Goal: Book appointment/travel/reservation

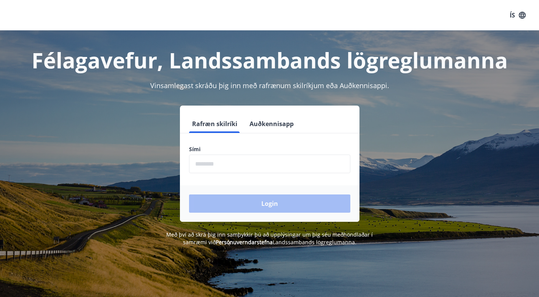
click at [218, 163] on input "phone" at bounding box center [269, 164] width 161 height 19
type input "********"
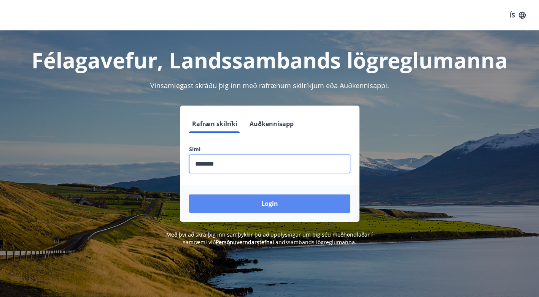
click at [254, 204] on button "Login" at bounding box center [269, 204] width 161 height 18
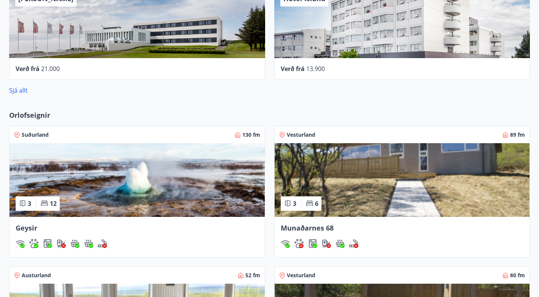
scroll to position [470, 0]
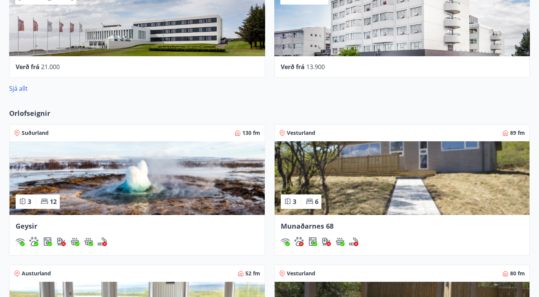
click at [67, 173] on img at bounding box center [137, 178] width 255 height 74
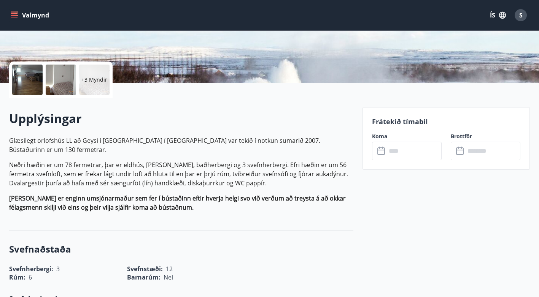
scroll to position [145, 0]
click at [381, 153] on icon at bounding box center [381, 151] width 9 height 9
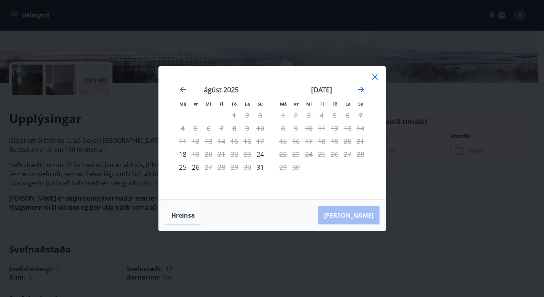
click at [374, 77] on icon at bounding box center [375, 77] width 9 height 9
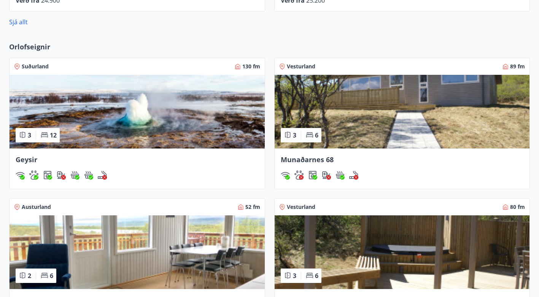
scroll to position [536, 0]
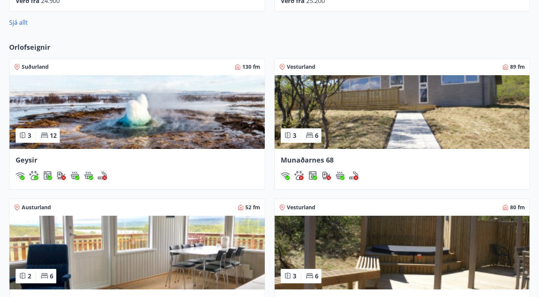
click at [385, 111] on img at bounding box center [402, 112] width 255 height 74
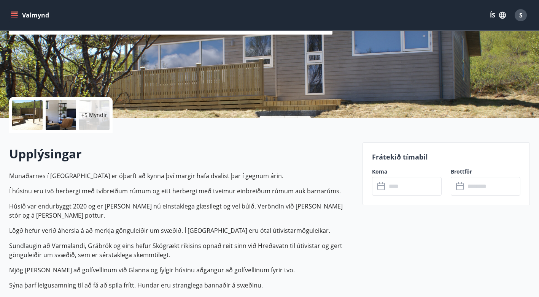
scroll to position [122, 0]
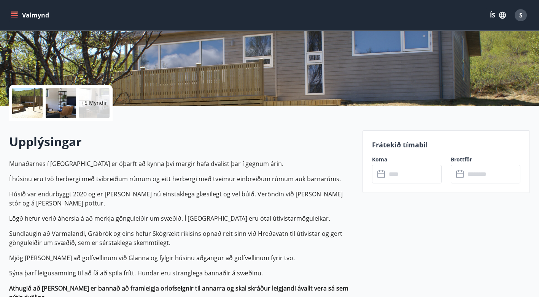
click at [390, 178] on input "text" at bounding box center [413, 174] width 55 height 19
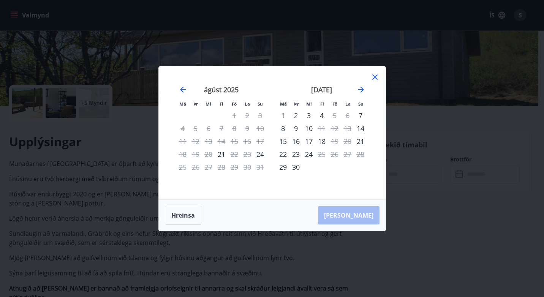
click at [373, 78] on icon at bounding box center [375, 77] width 9 height 9
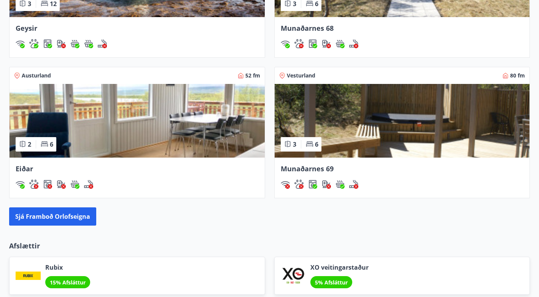
scroll to position [668, 0]
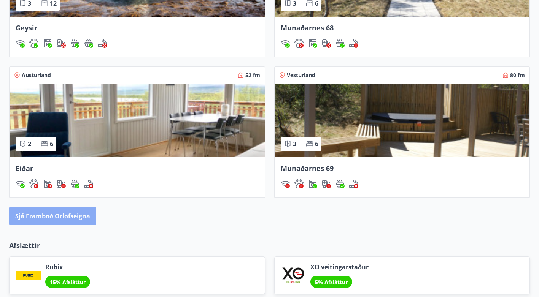
click at [54, 216] on button "Sjá framboð orlofseigna" at bounding box center [52, 216] width 87 height 18
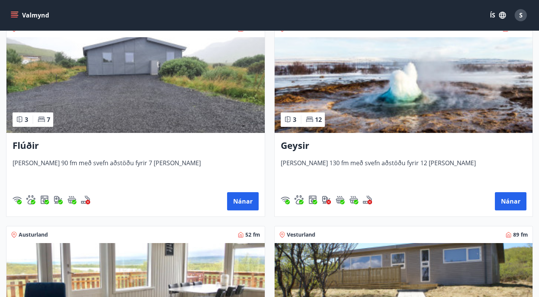
scroll to position [148, 0]
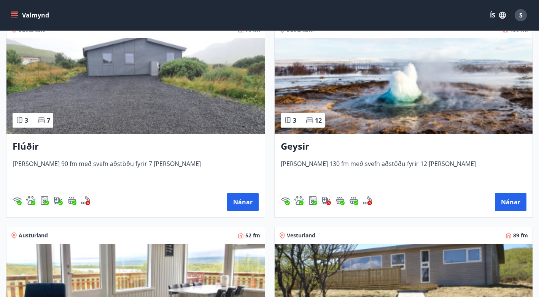
click at [139, 93] on img at bounding box center [135, 86] width 258 height 96
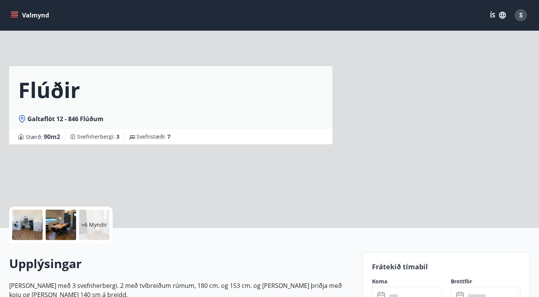
scroll to position [92, 0]
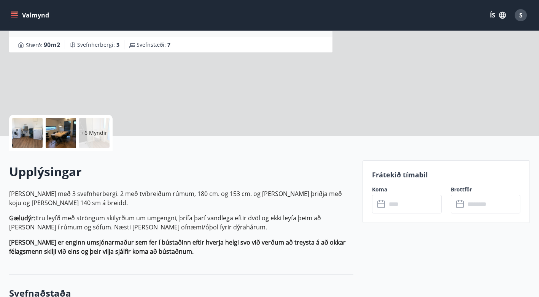
click at [386, 205] on icon at bounding box center [381, 204] width 9 height 9
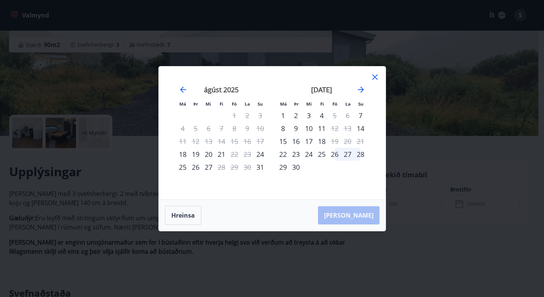
click at [375, 76] on icon at bounding box center [375, 77] width 5 height 5
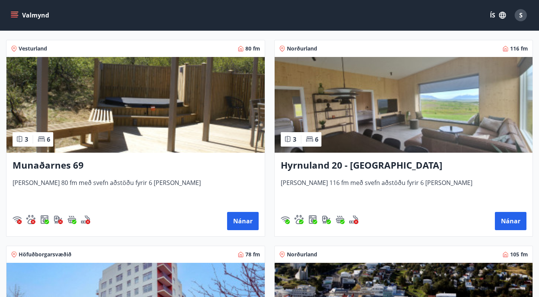
scroll to position [539, 0]
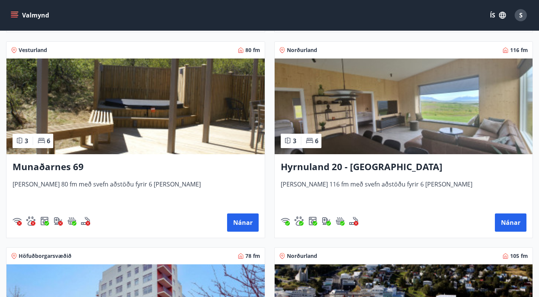
click at [151, 126] on img at bounding box center [135, 107] width 258 height 96
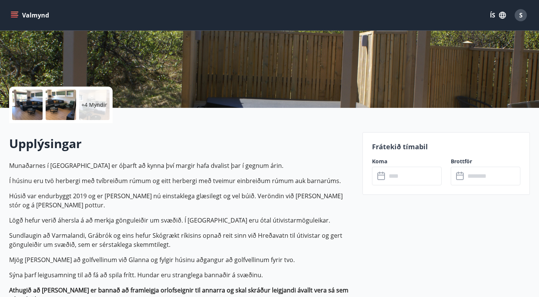
scroll to position [119, 0]
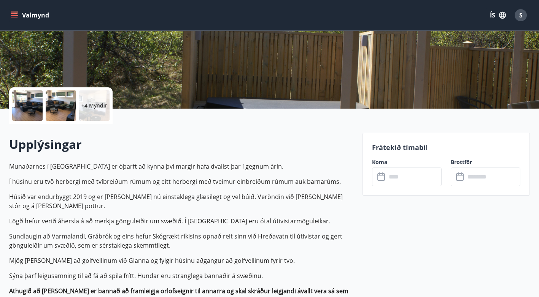
click at [379, 177] on icon at bounding box center [381, 177] width 9 height 9
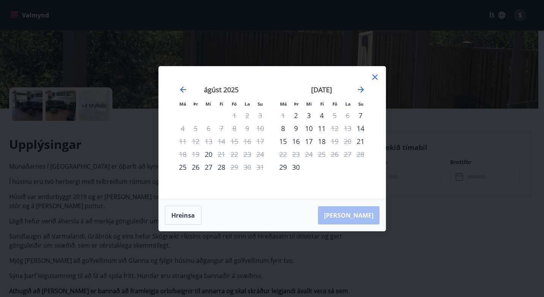
click at [375, 75] on icon at bounding box center [375, 77] width 9 height 9
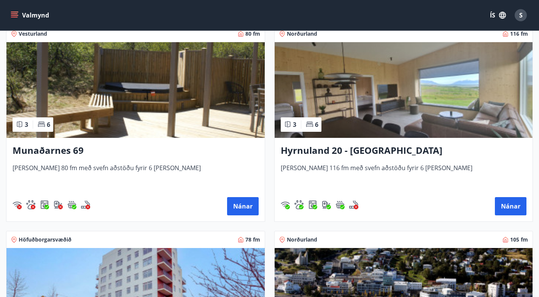
scroll to position [555, 0]
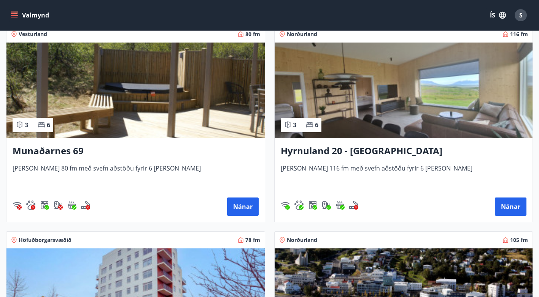
click at [367, 95] on img at bounding box center [404, 91] width 258 height 96
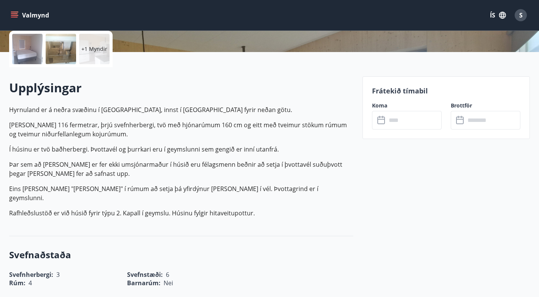
scroll to position [183, 0]
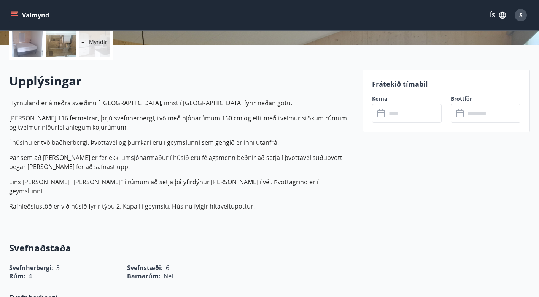
click at [378, 114] on icon at bounding box center [381, 113] width 9 height 9
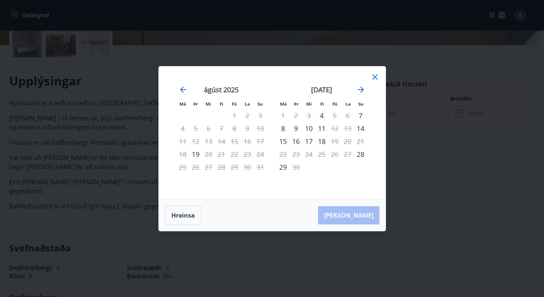
click at [373, 77] on icon at bounding box center [375, 77] width 9 height 9
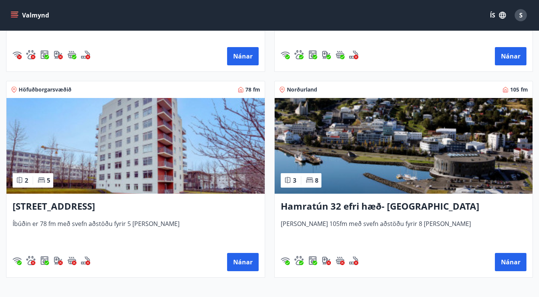
scroll to position [706, 0]
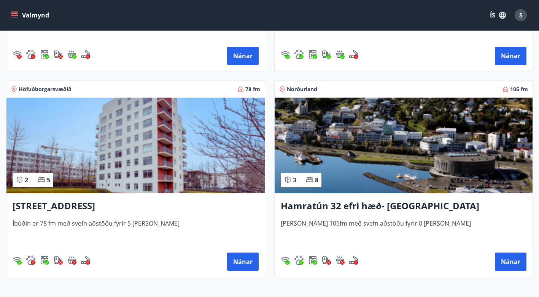
click at [92, 151] on img at bounding box center [135, 146] width 258 height 96
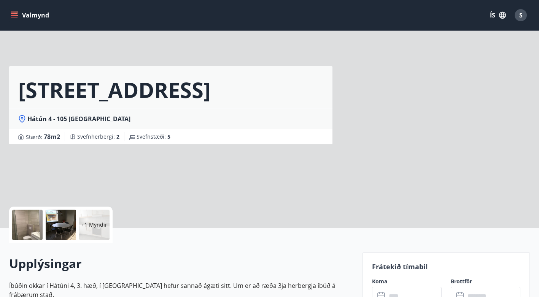
scroll to position [120, 0]
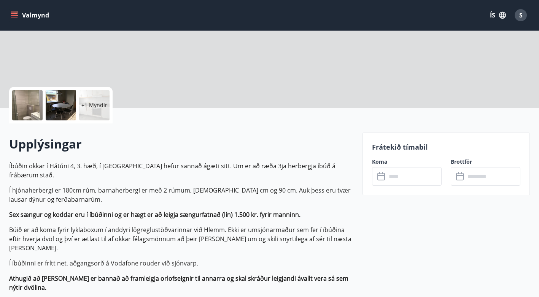
click at [383, 176] on icon at bounding box center [381, 176] width 9 height 9
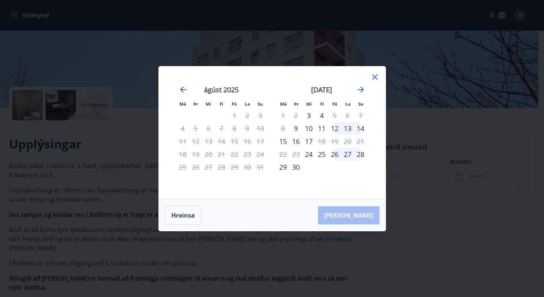
click at [377, 75] on icon at bounding box center [375, 77] width 5 height 5
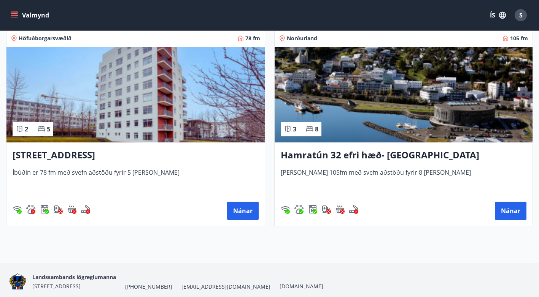
scroll to position [759, 0]
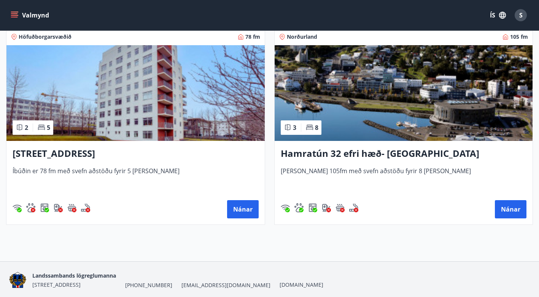
click at [391, 100] on img at bounding box center [404, 93] width 258 height 96
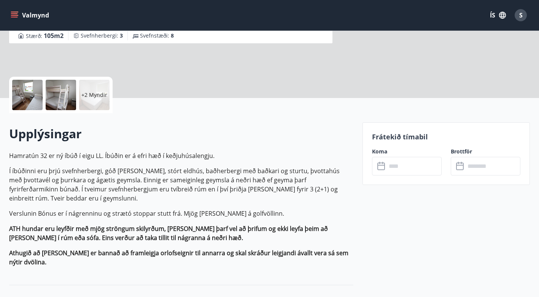
scroll to position [130, 0]
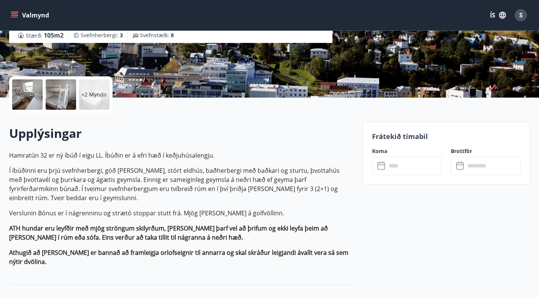
click at [381, 168] on icon at bounding box center [381, 166] width 9 height 9
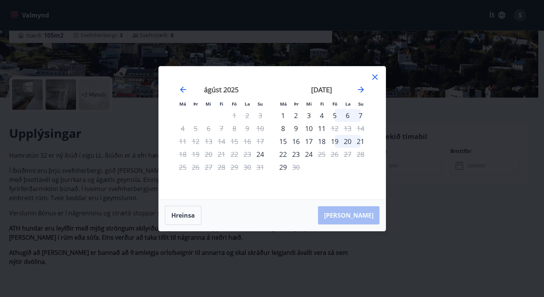
click at [375, 76] on icon at bounding box center [375, 77] width 5 height 5
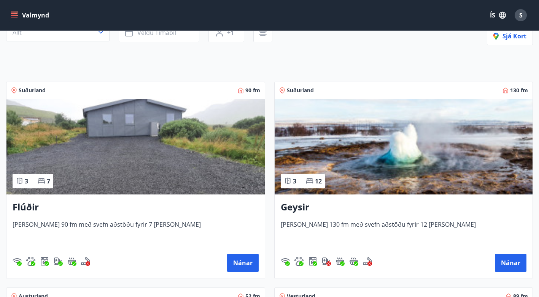
scroll to position [93, 0]
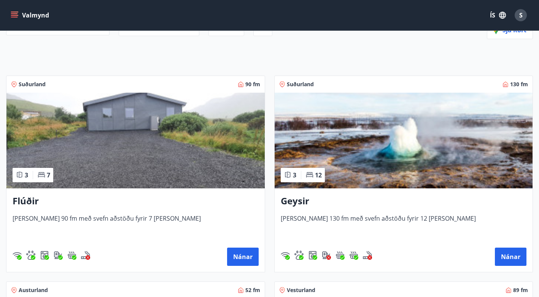
click at [384, 138] on img at bounding box center [404, 141] width 258 height 96
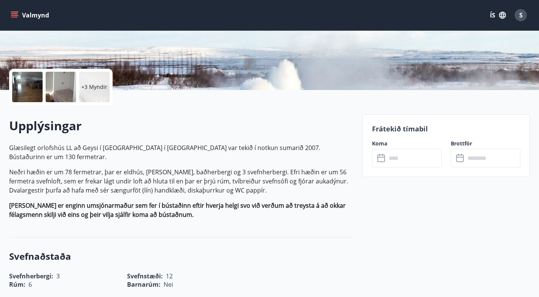
scroll to position [136, 0]
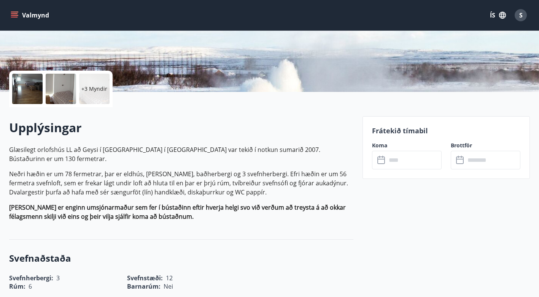
click at [379, 160] on icon at bounding box center [381, 160] width 9 height 9
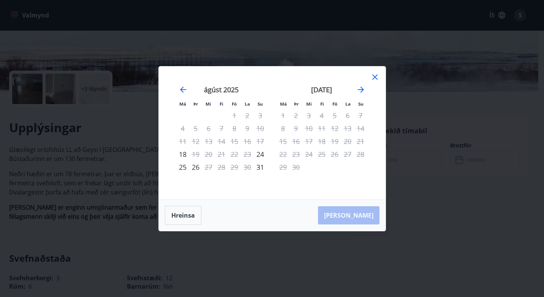
click at [373, 77] on icon at bounding box center [375, 77] width 9 height 9
